Goal: Find contact information: Find contact information

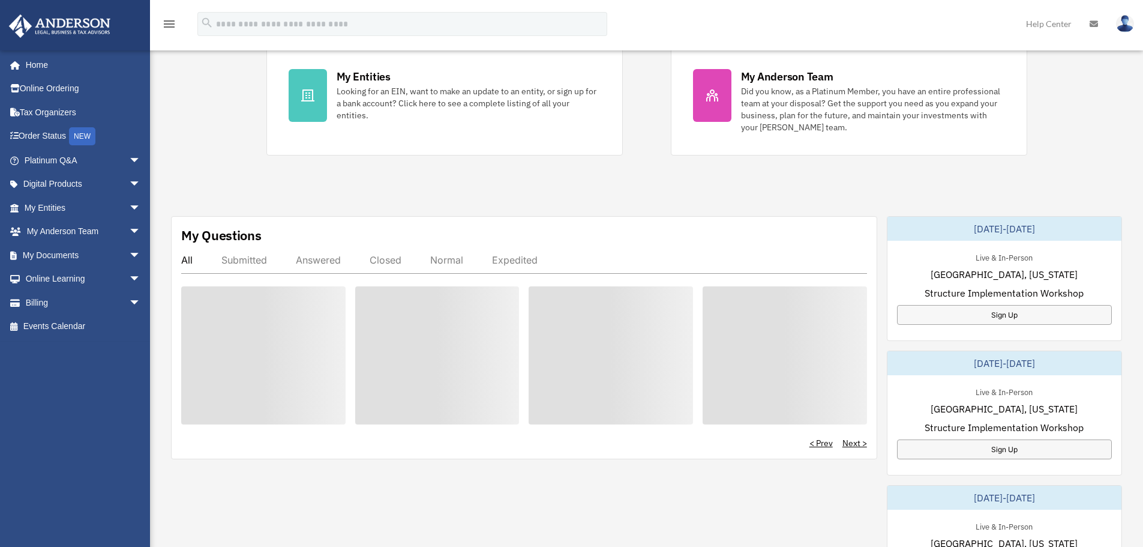
scroll to position [300, 0]
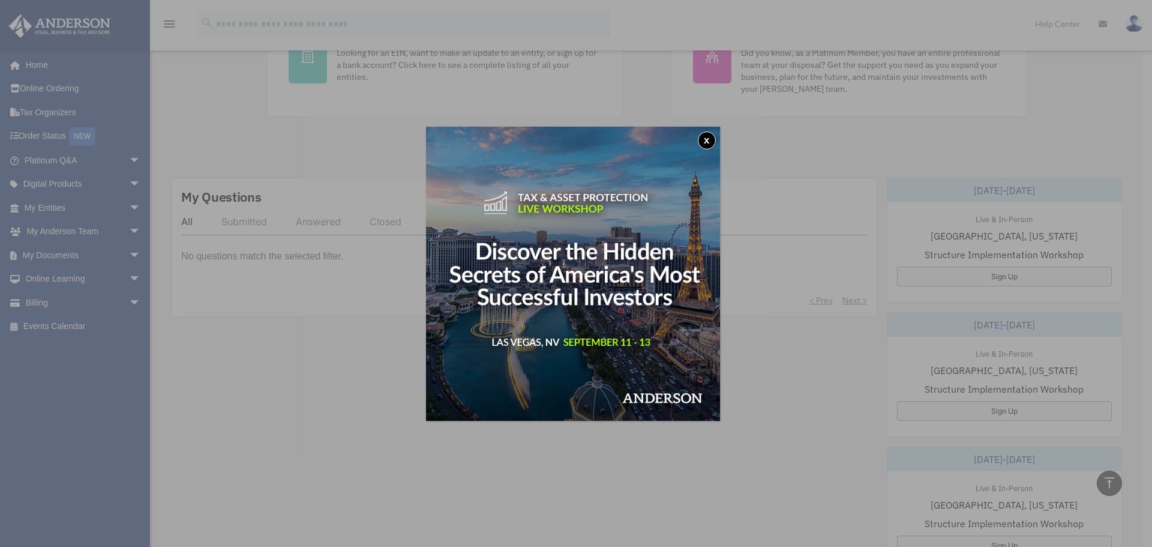
click at [707, 136] on button "x" at bounding box center [707, 140] width 18 height 18
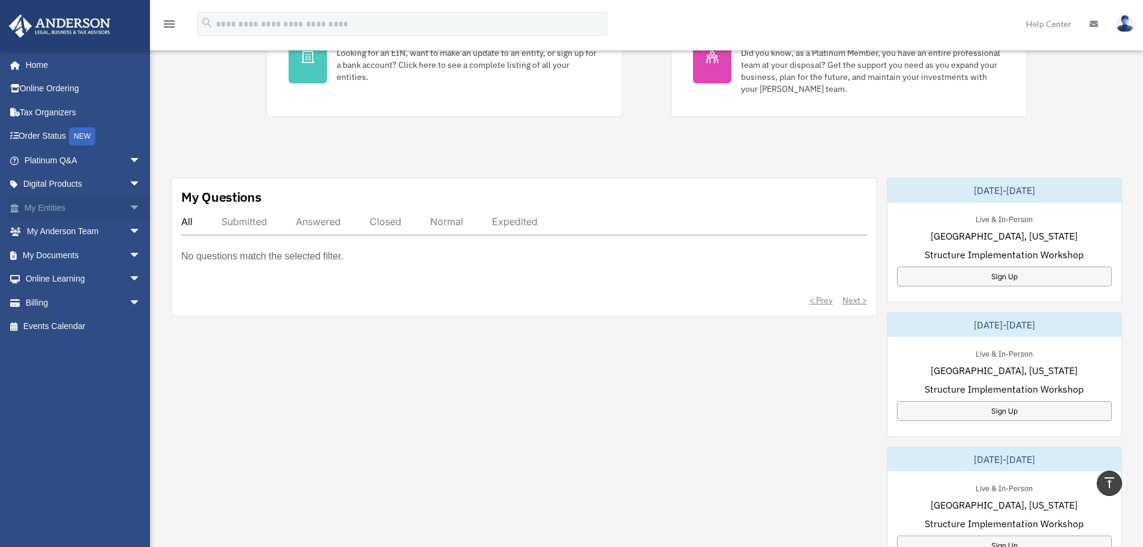
click at [95, 203] on link "My Entities arrow_drop_down" at bounding box center [83, 208] width 151 height 24
click at [129, 209] on span "arrow_drop_down" at bounding box center [141, 208] width 24 height 25
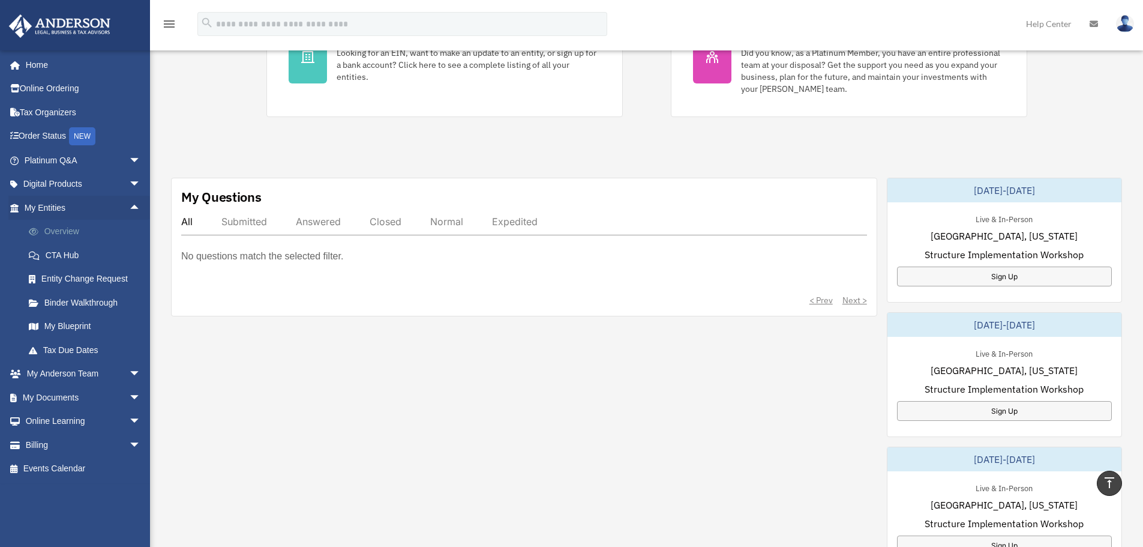
click at [73, 233] on link "Overview" at bounding box center [88, 232] width 142 height 24
click at [69, 226] on link "Overview" at bounding box center [88, 232] width 142 height 24
click at [62, 230] on link "Overview" at bounding box center [88, 232] width 142 height 24
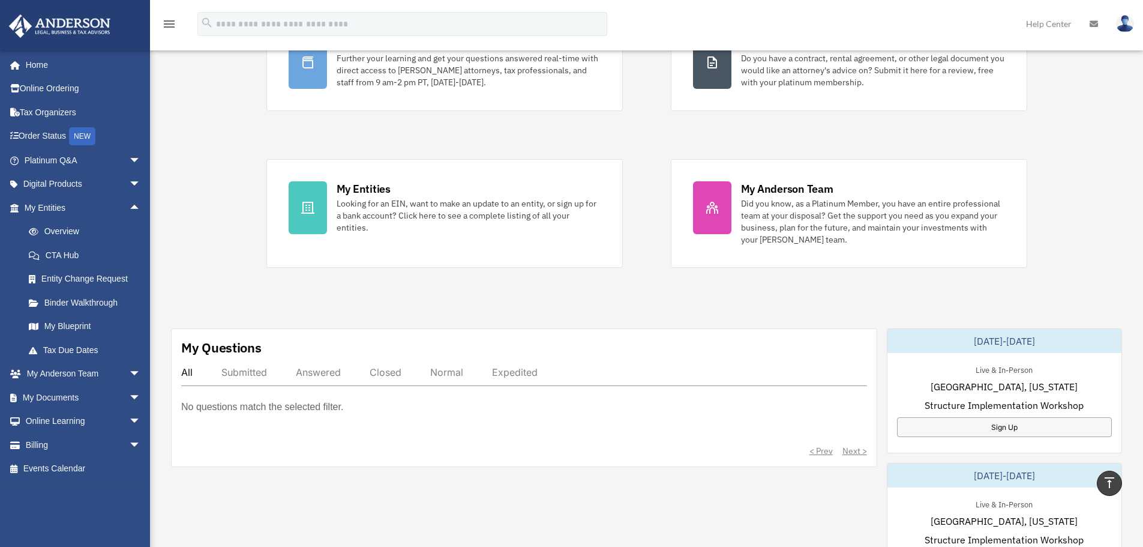
scroll to position [0, 0]
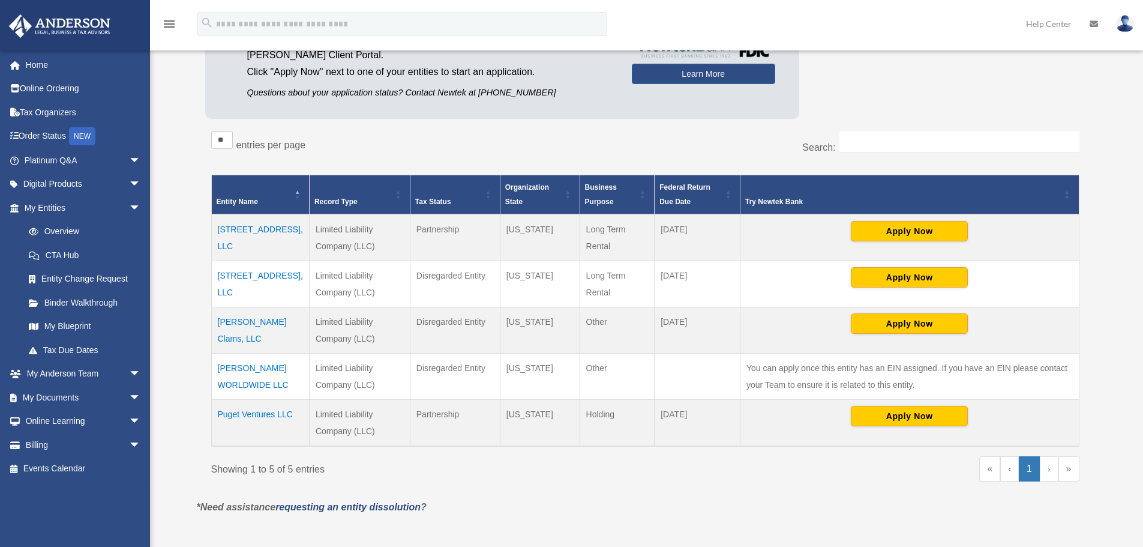
scroll to position [180, 0]
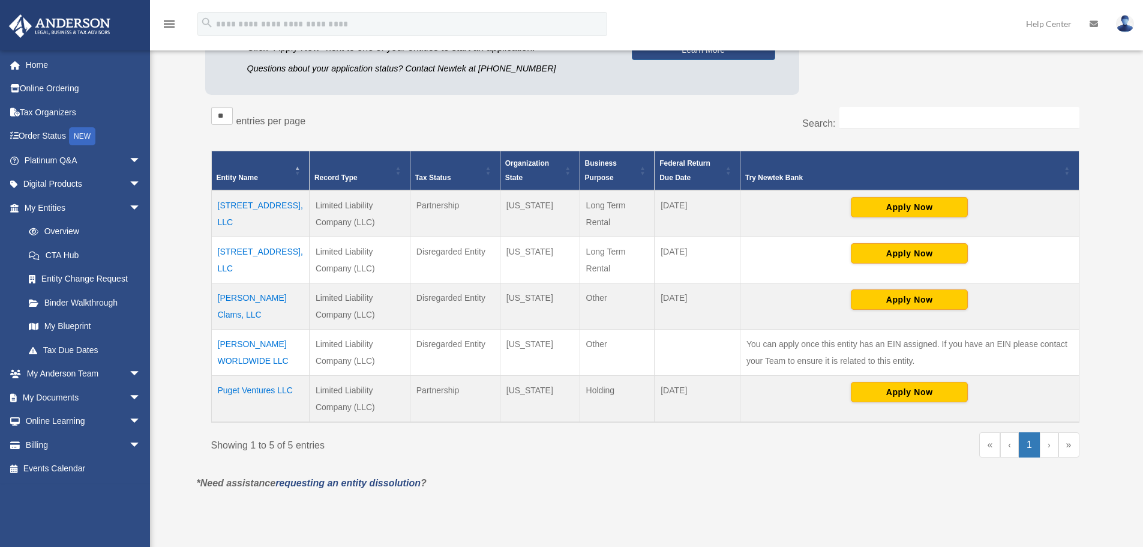
click at [248, 301] on td "Cannon Clams, LLC" at bounding box center [260, 306] width 98 height 46
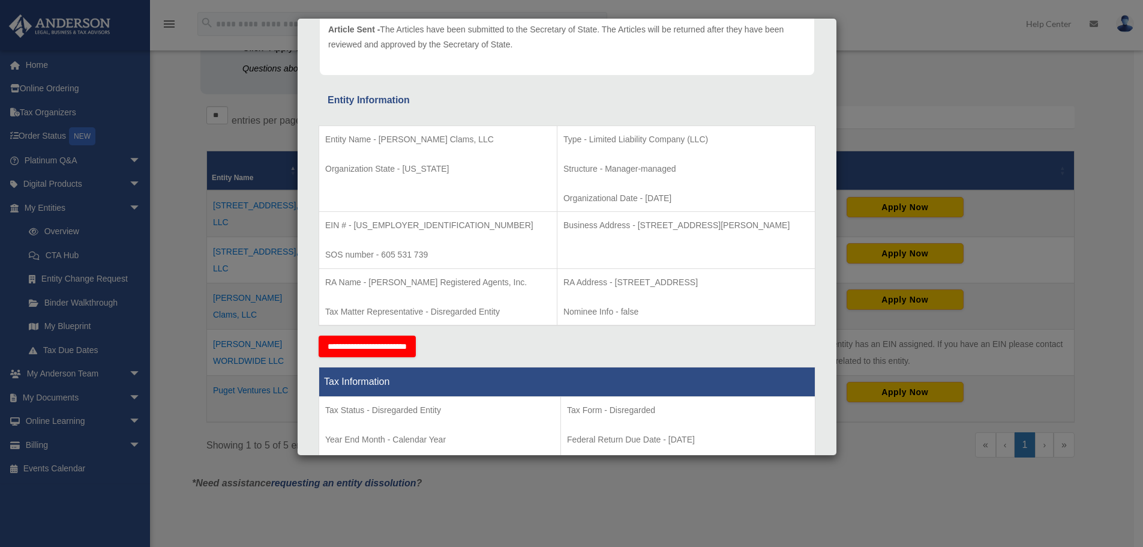
scroll to position [0, 0]
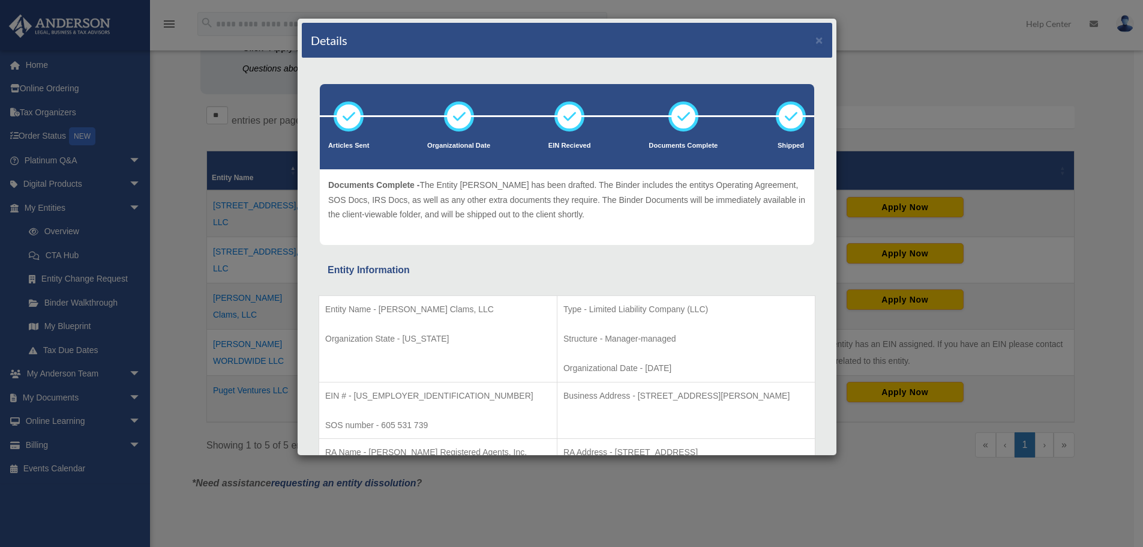
click at [803, 49] on div "Details ×" at bounding box center [567, 40] width 531 height 35
click at [816, 39] on button "×" at bounding box center [820, 40] width 8 height 13
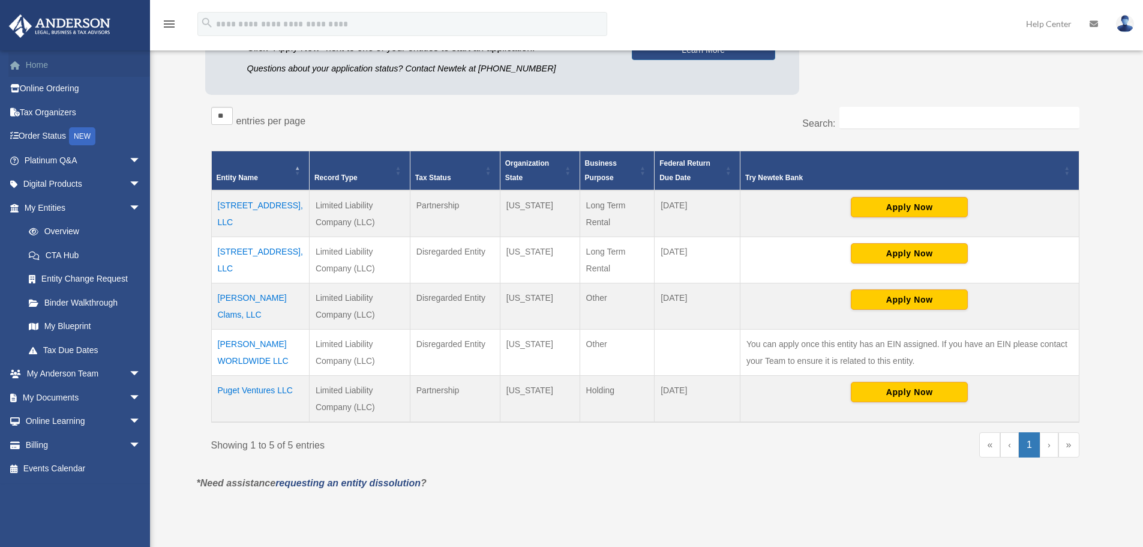
click at [50, 71] on link "Home" at bounding box center [83, 65] width 151 height 24
click at [34, 68] on link "Home" at bounding box center [83, 65] width 151 height 24
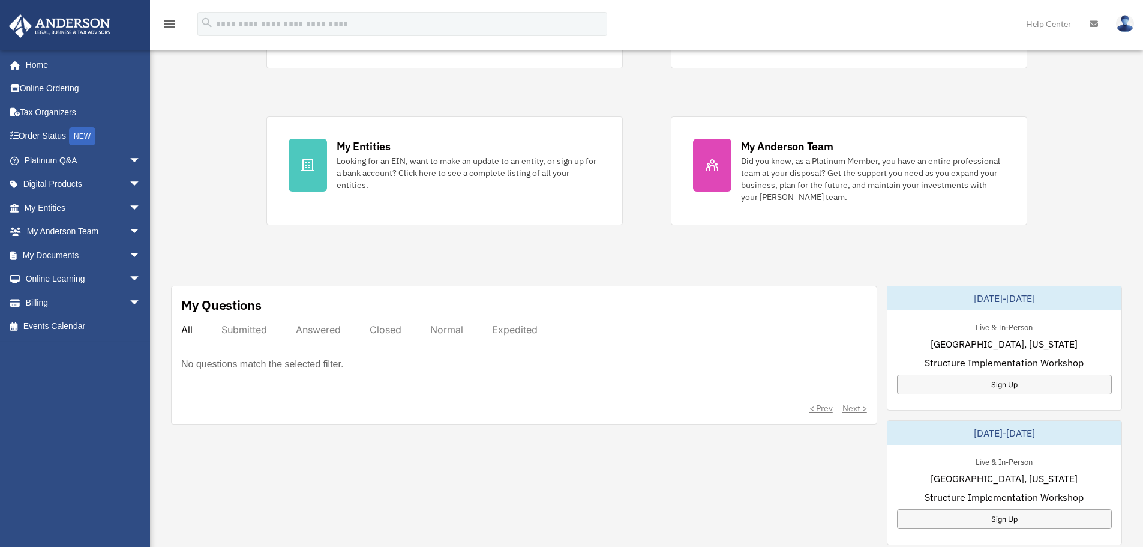
scroll to position [240, 0]
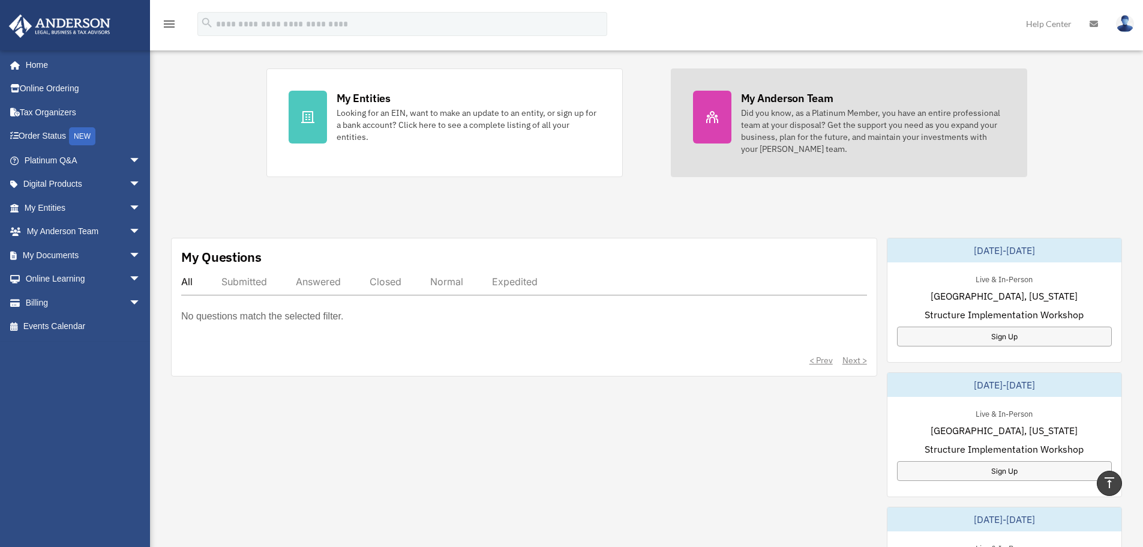
click at [762, 126] on div "Did you know, as a Platinum Member, you have an entire professional team at you…" at bounding box center [873, 131] width 264 height 48
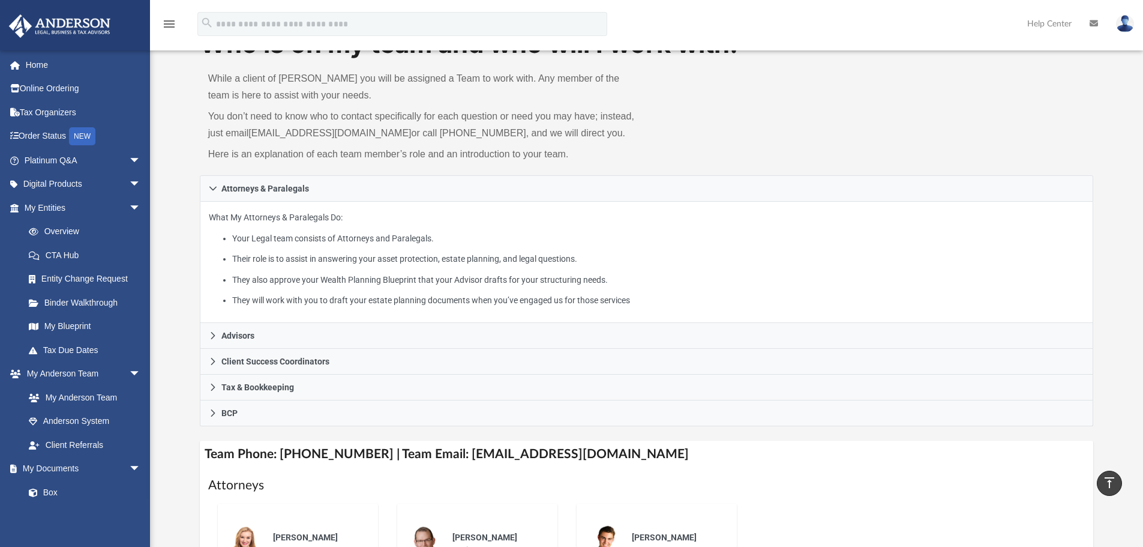
scroll to position [60, 0]
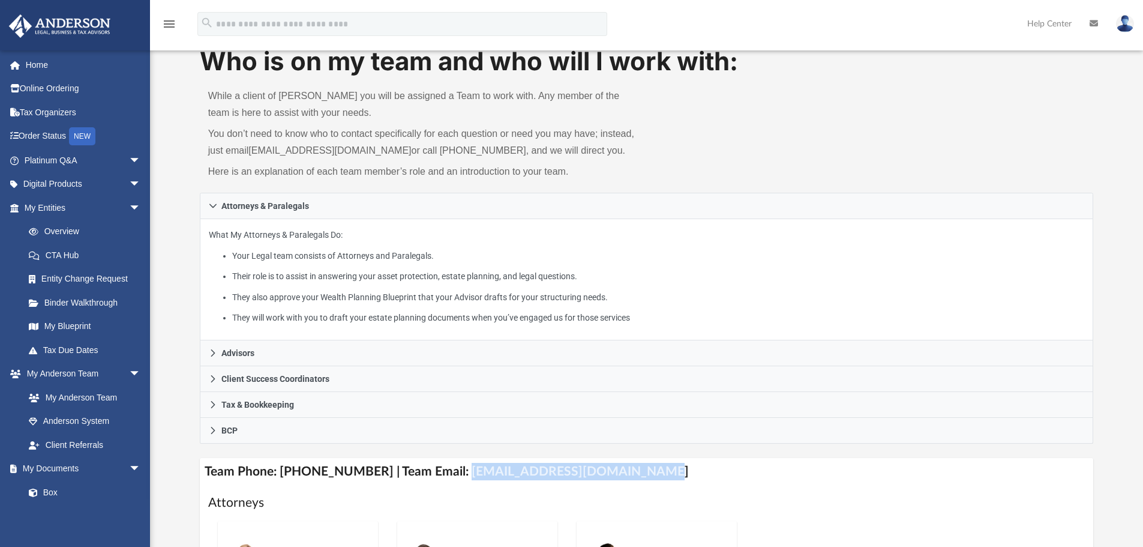
drag, startPoint x: 627, startPoint y: 469, endPoint x: 451, endPoint y: 466, distance: 175.9
click at [448, 464] on h4 "Team Phone: (725) 201-7545 | Team Email: myteam@andersonadvisors.com" at bounding box center [647, 471] width 894 height 27
copy h4 "myteam@andersonadvisors.com"
